Goal: Communication & Community: Share content

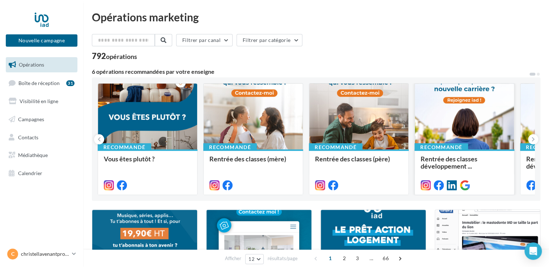
click at [463, 122] on div at bounding box center [463, 116] width 99 height 66
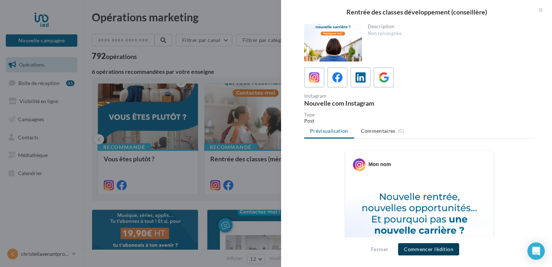
click at [429, 245] on button "Commencer l'édition" at bounding box center [428, 249] width 61 height 12
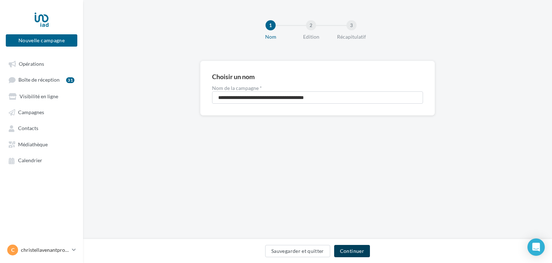
click at [346, 252] on button "Continuer" at bounding box center [352, 251] width 36 height 12
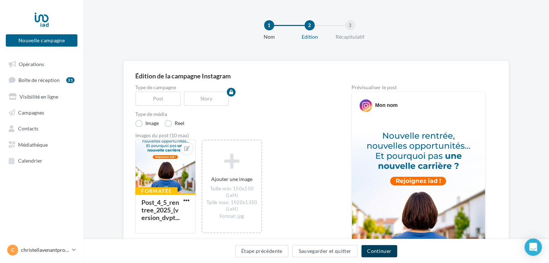
click at [373, 250] on button "Continuer" at bounding box center [379, 251] width 36 height 12
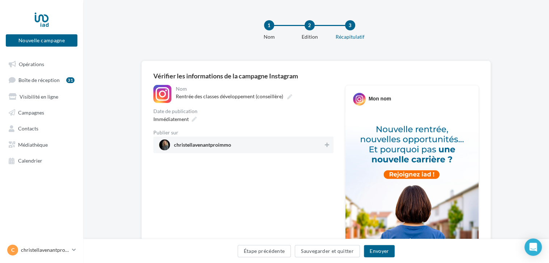
click at [228, 147] on span "christellavenantproimmo" at bounding box center [202, 146] width 57 height 8
click at [371, 254] on button "Envoyer" at bounding box center [379, 251] width 31 height 12
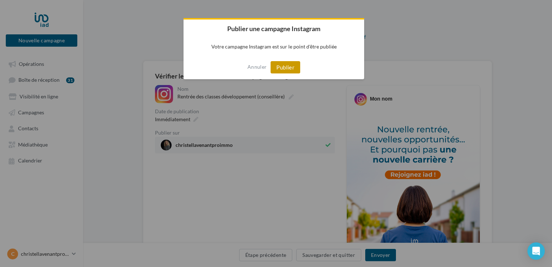
click at [282, 66] on button "Publier" at bounding box center [286, 67] width 30 height 12
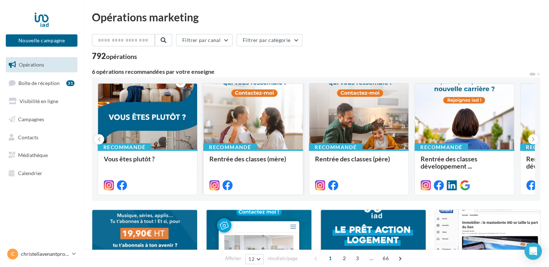
click at [261, 115] on div at bounding box center [252, 116] width 99 height 66
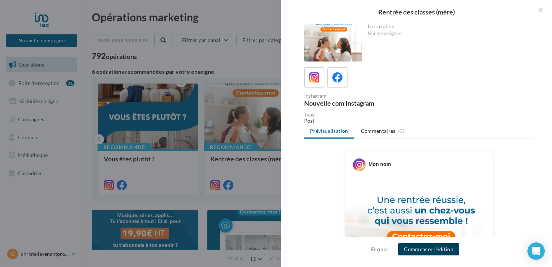
click at [414, 252] on button "Commencer l'édition" at bounding box center [428, 249] width 61 height 12
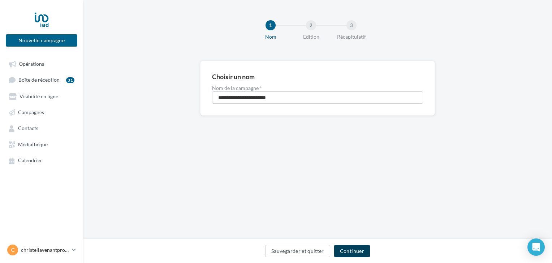
click at [345, 253] on button "Continuer" at bounding box center [352, 251] width 36 height 12
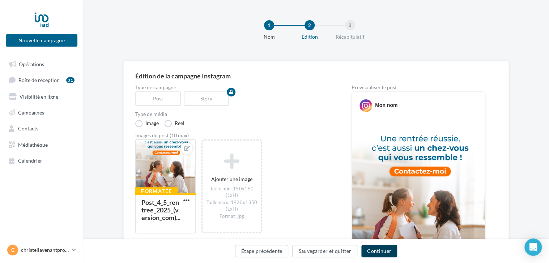
click at [374, 253] on button "Continuer" at bounding box center [379, 251] width 36 height 12
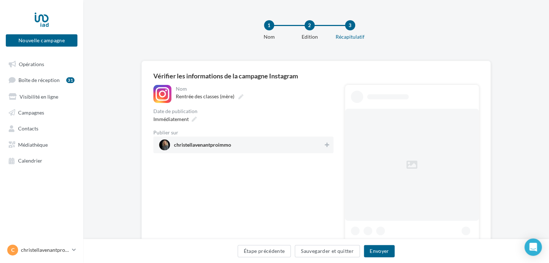
click at [209, 144] on span "christellavenantproimmo" at bounding box center [202, 146] width 57 height 8
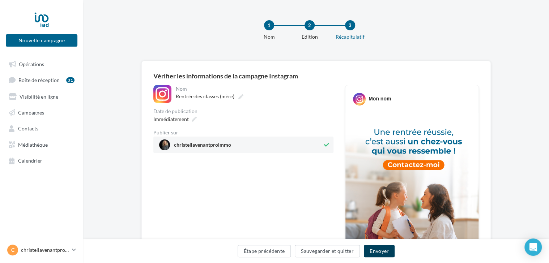
click at [376, 250] on button "Envoyer" at bounding box center [379, 251] width 31 height 12
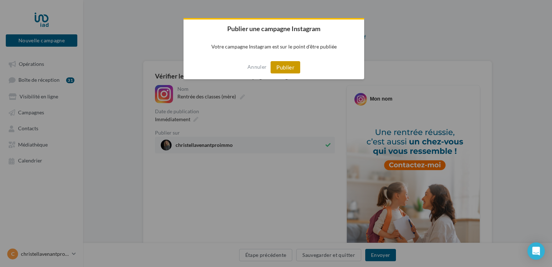
click at [290, 69] on button "Publier" at bounding box center [286, 67] width 30 height 12
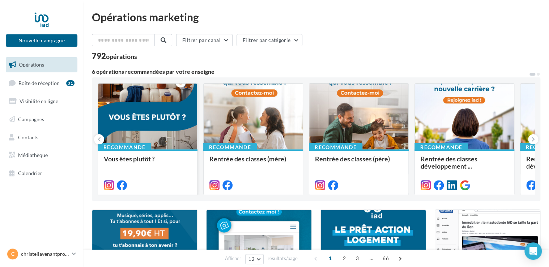
click at [126, 119] on div at bounding box center [147, 116] width 99 height 66
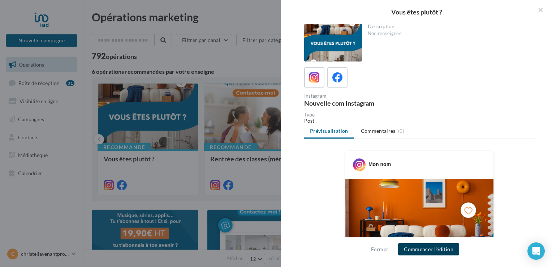
click at [412, 253] on button "Commencer l'édition" at bounding box center [428, 249] width 61 height 12
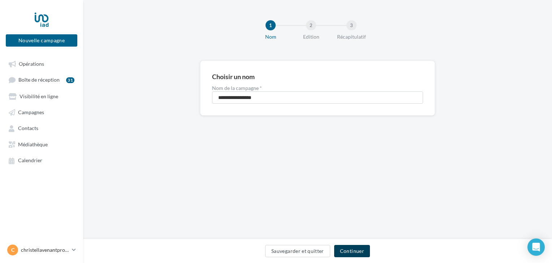
click at [351, 254] on button "Continuer" at bounding box center [352, 251] width 36 height 12
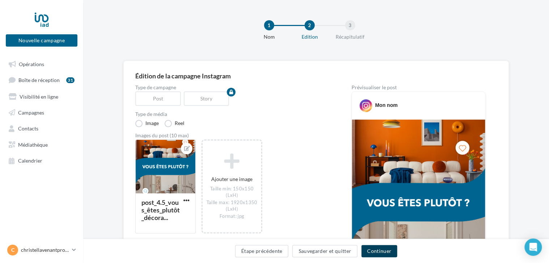
click at [367, 253] on button "Continuer" at bounding box center [379, 251] width 36 height 12
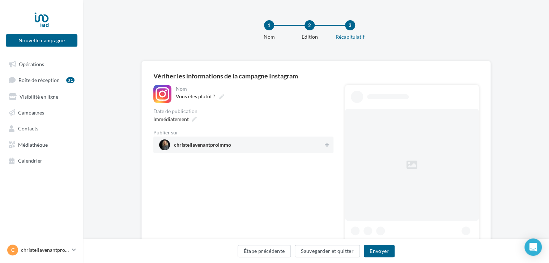
click at [223, 146] on span "christellavenantproimmo" at bounding box center [202, 146] width 57 height 8
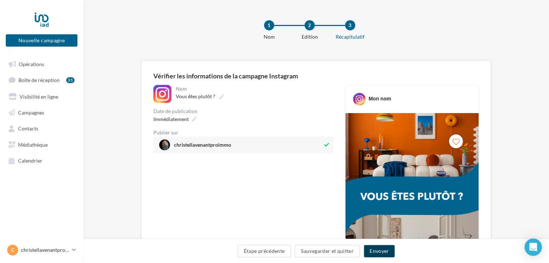
click at [374, 255] on button "Envoyer" at bounding box center [379, 251] width 31 height 12
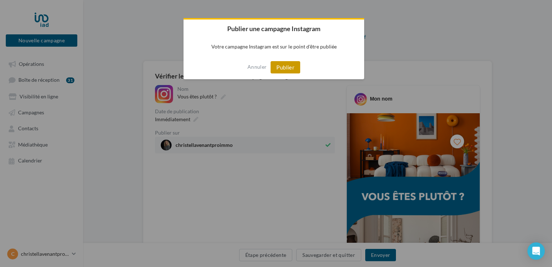
click at [282, 67] on button "Publier" at bounding box center [286, 67] width 30 height 12
